Goal: Task Accomplishment & Management: Manage account settings

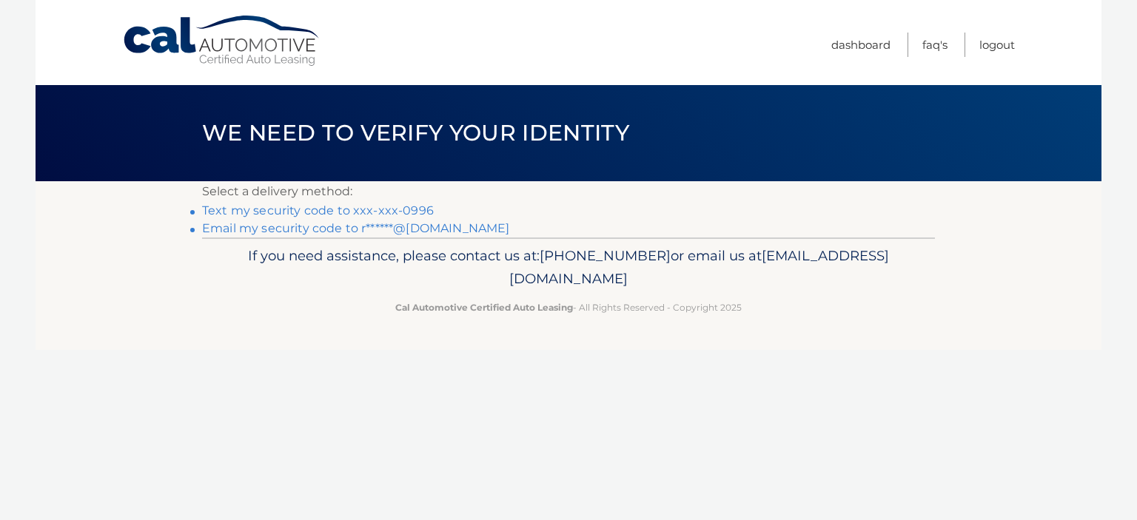
click at [338, 210] on link "Text my security code to xxx-xxx-0996" at bounding box center [318, 211] width 232 height 14
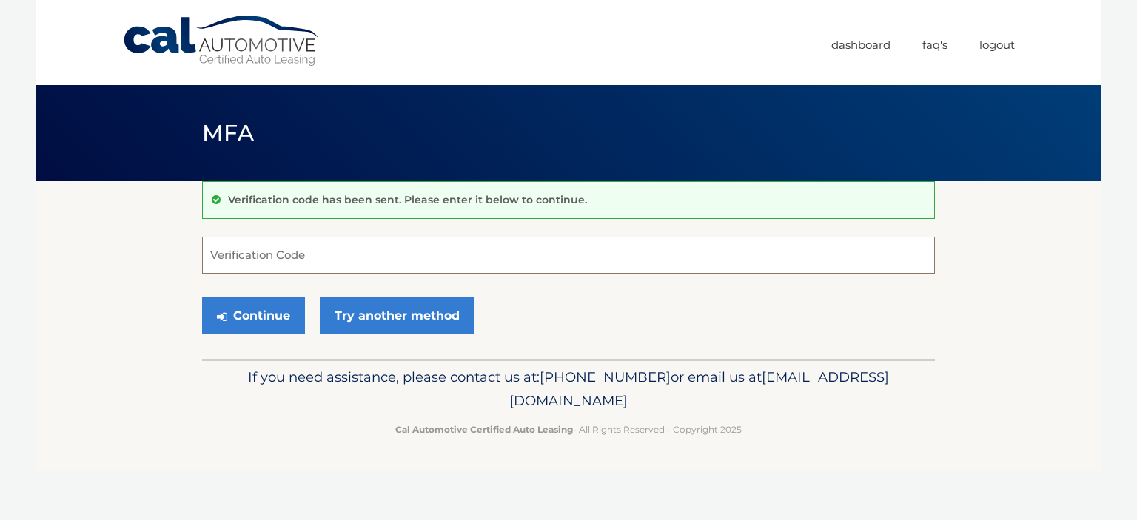
click at [324, 255] on input "Verification Code" at bounding box center [568, 255] width 733 height 37
type input "883842"
click at [249, 310] on button "Continue" at bounding box center [253, 316] width 103 height 37
